Goal: Information Seeking & Learning: Check status

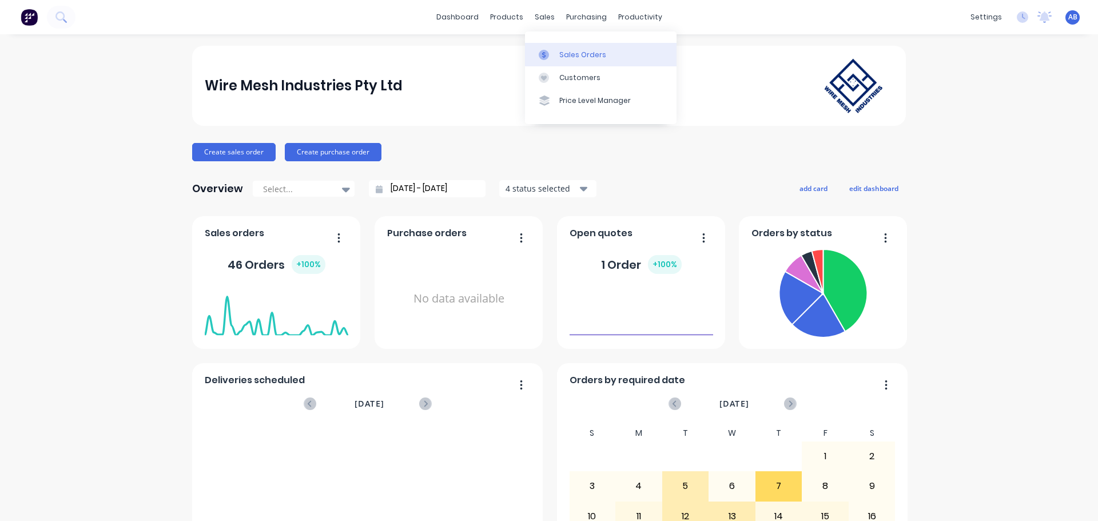
click at [560, 53] on div "Sales Orders" at bounding box center [583, 55] width 47 height 10
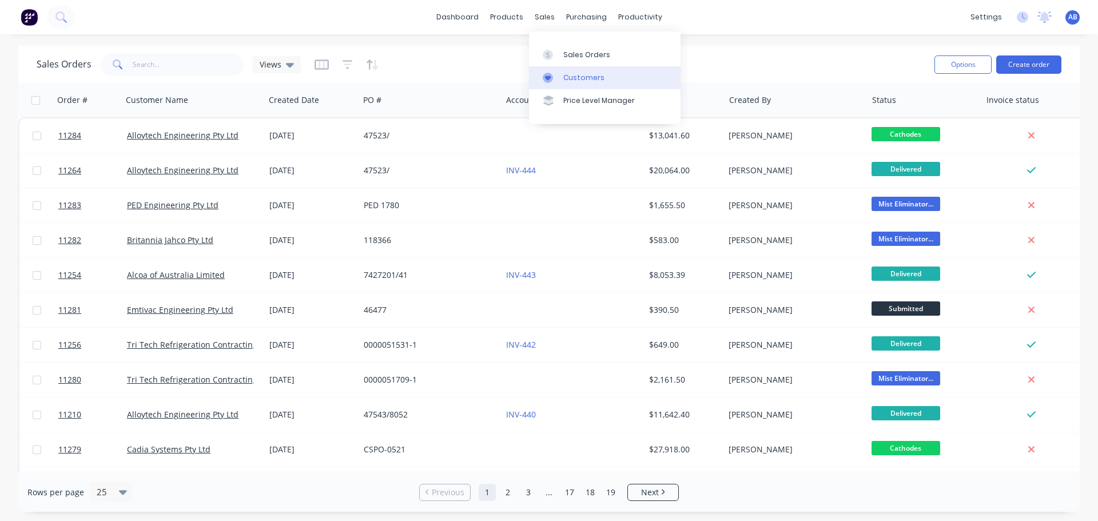
click at [575, 73] on div "Customers" at bounding box center [584, 78] width 41 height 10
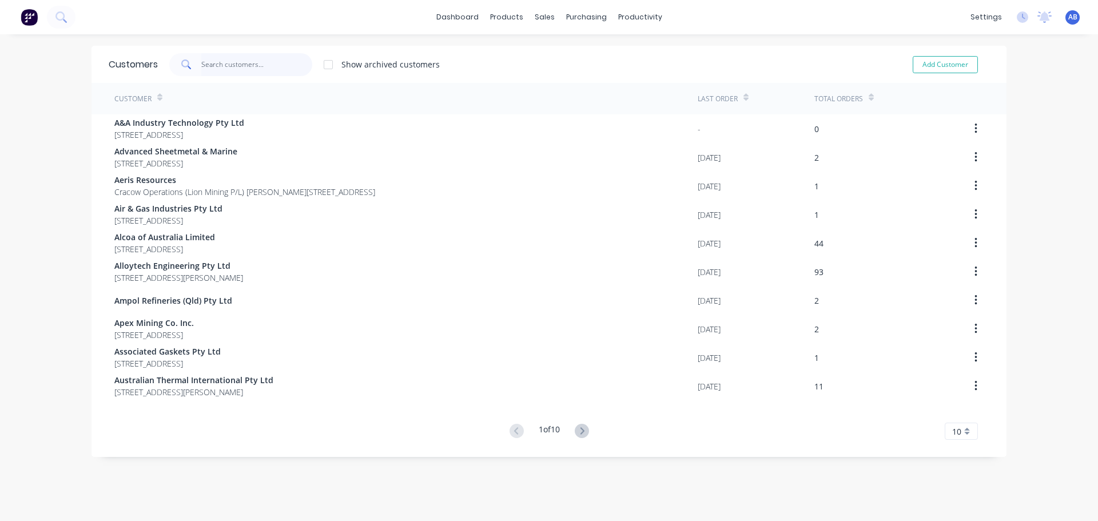
click at [244, 63] on input "text" at bounding box center [257, 64] width 112 height 23
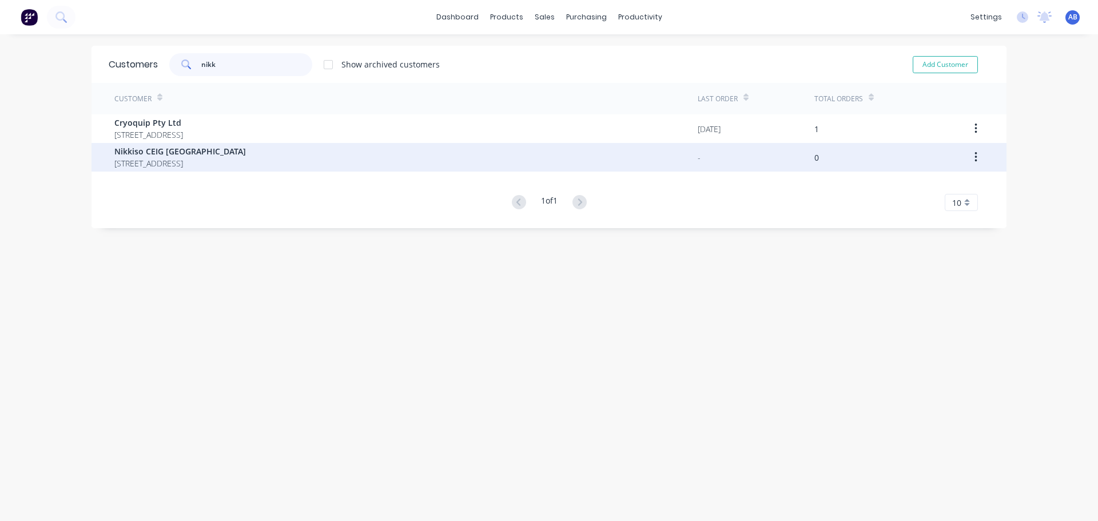
type input "nikk"
click at [199, 156] on span "Nikkiso CEIG [GEOGRAPHIC_DATA]" at bounding box center [180, 151] width 132 height 12
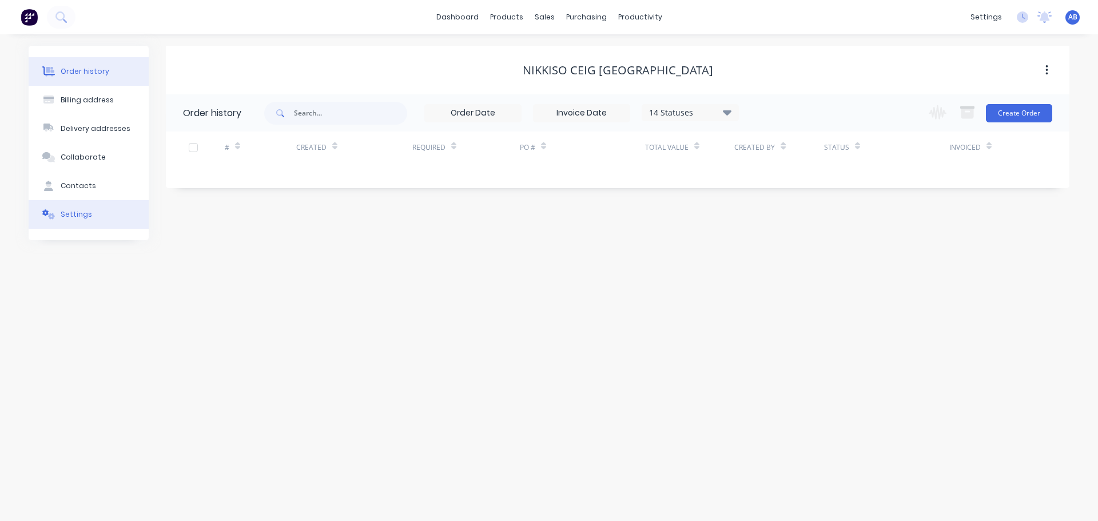
click at [73, 222] on button "Settings" at bounding box center [89, 214] width 120 height 29
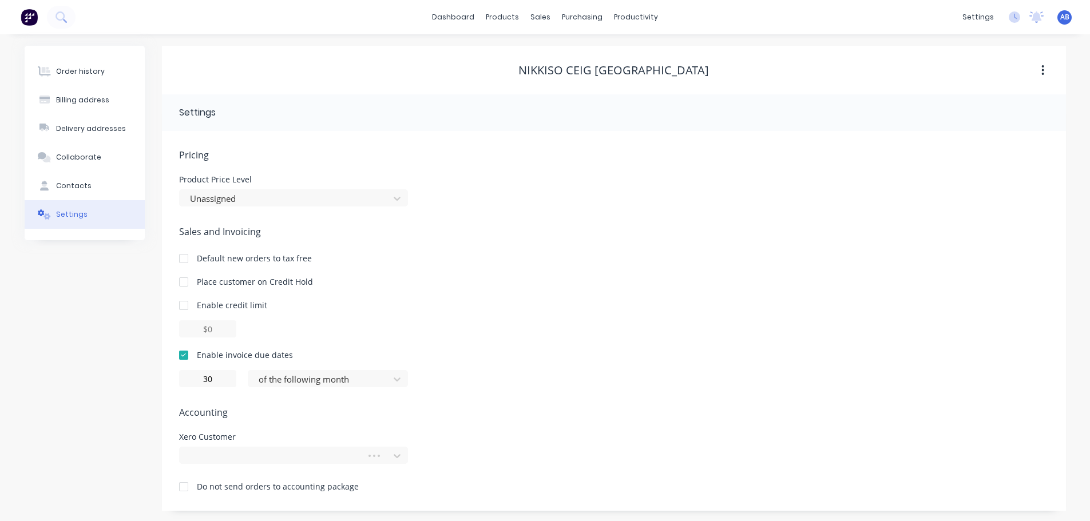
scroll to position [1, 0]
click at [242, 456] on div at bounding box center [293, 454] width 229 height 17
type input "n"
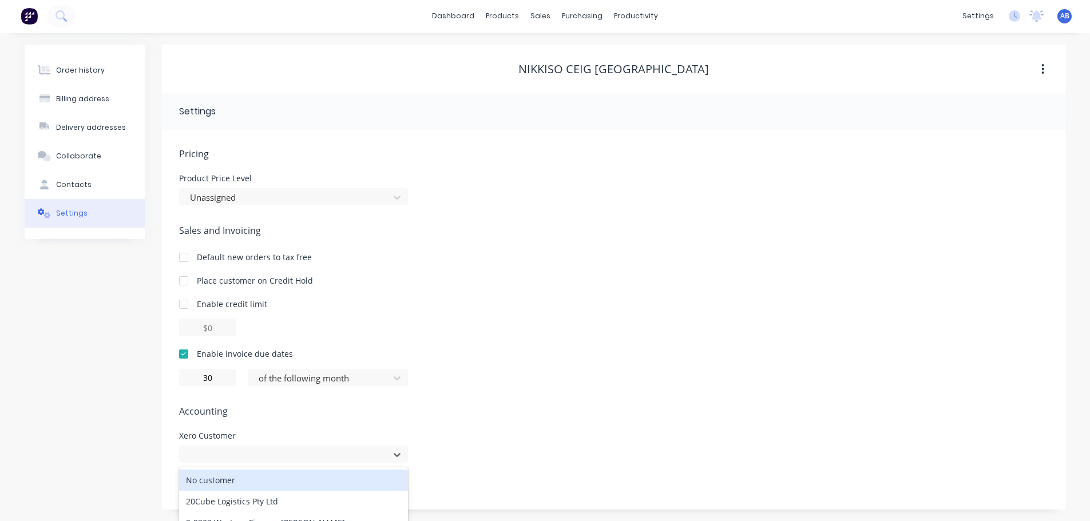
scroll to position [119, 0]
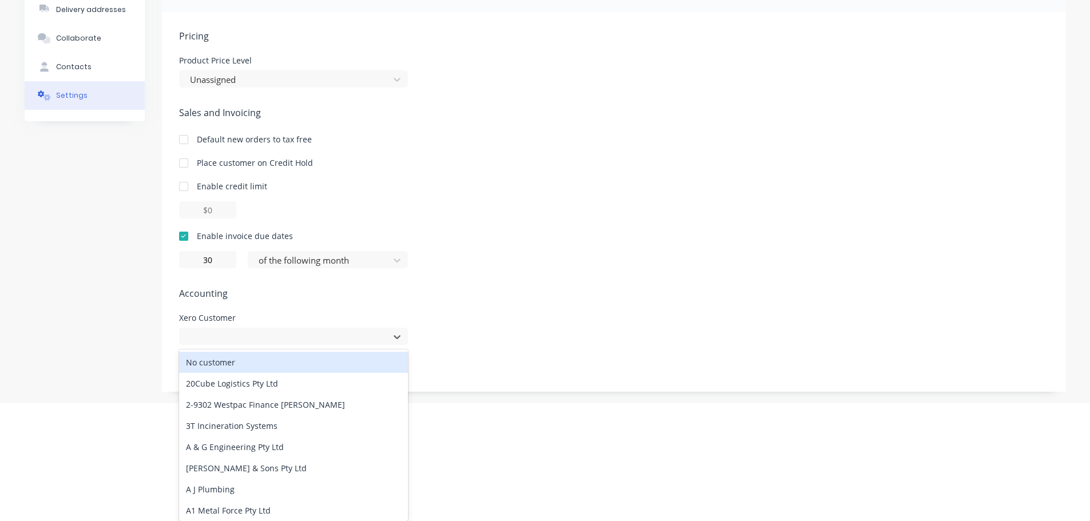
click at [60, 222] on div "Order history Billing address Delivery addresses Collaborate Contacts Settings" at bounding box center [85, 159] width 120 height 465
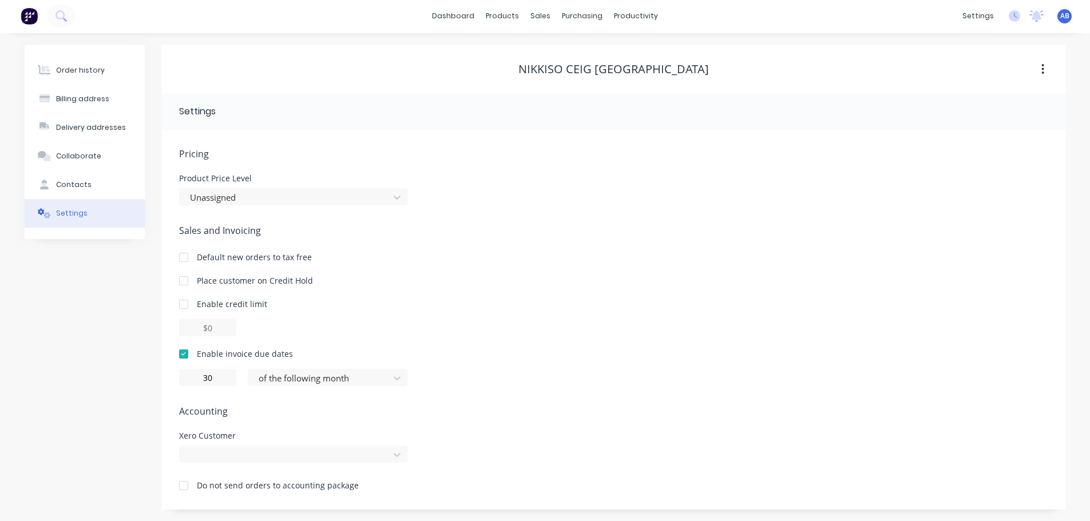
scroll to position [0, 0]
click at [396, 456] on div at bounding box center [293, 455] width 229 height 17
click at [0, 450] on html "dashboard products sales purchasing productivity dashboard products Product Cat…" at bounding box center [545, 260] width 1090 height 522
click at [68, 73] on div "Order history" at bounding box center [80, 70] width 49 height 10
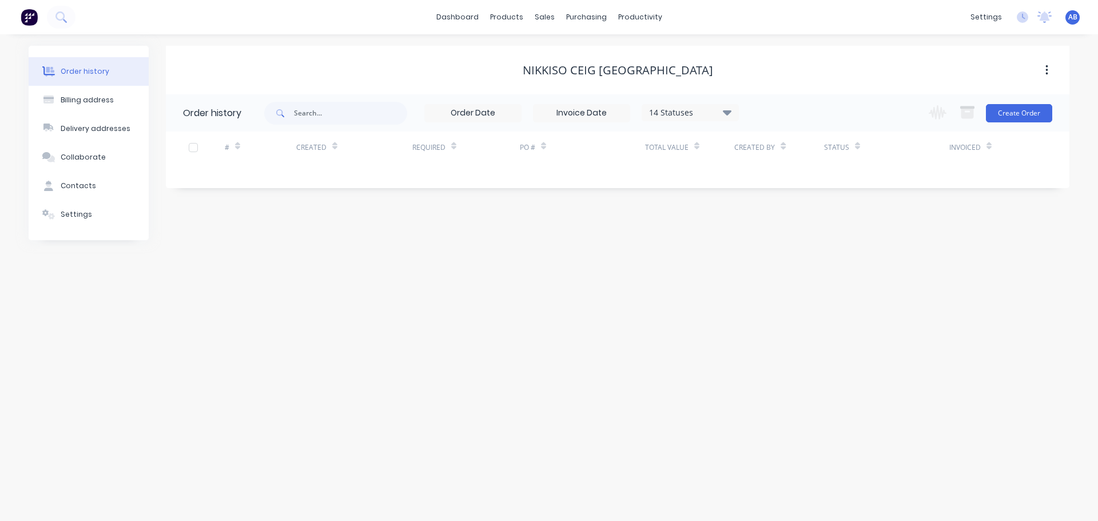
click at [62, 72] on div "Order history" at bounding box center [85, 71] width 49 height 10
click at [31, 15] on img at bounding box center [29, 17] width 17 height 17
